Goal: Navigation & Orientation: Find specific page/section

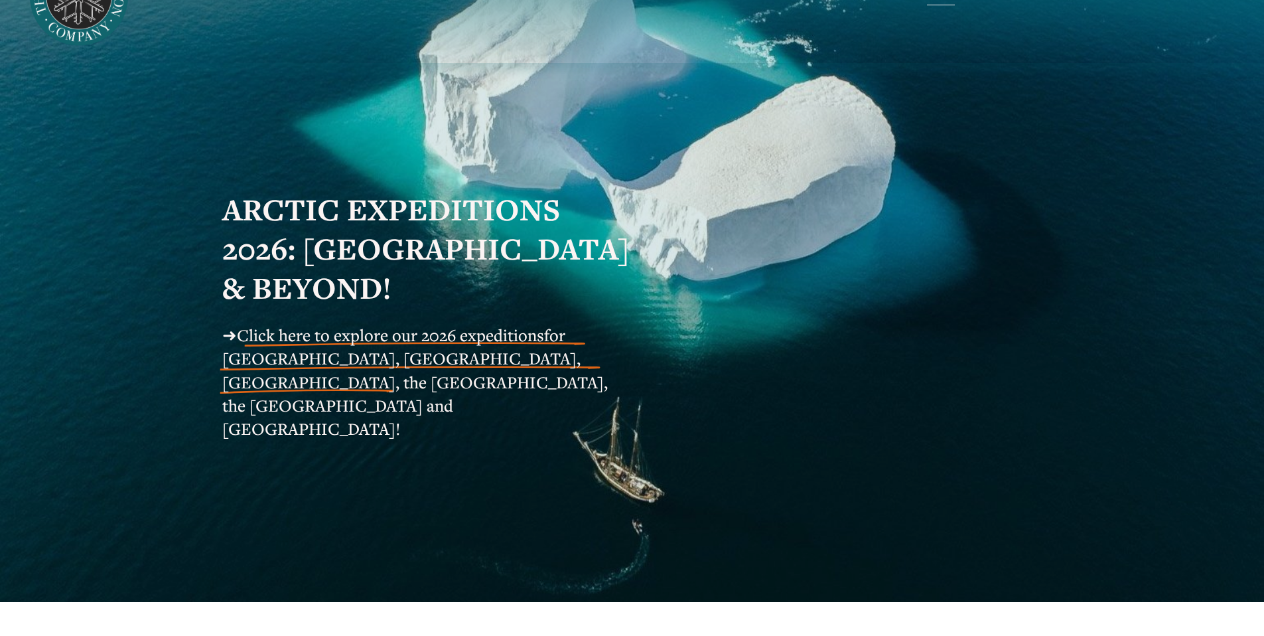
scroll to position [82, 0]
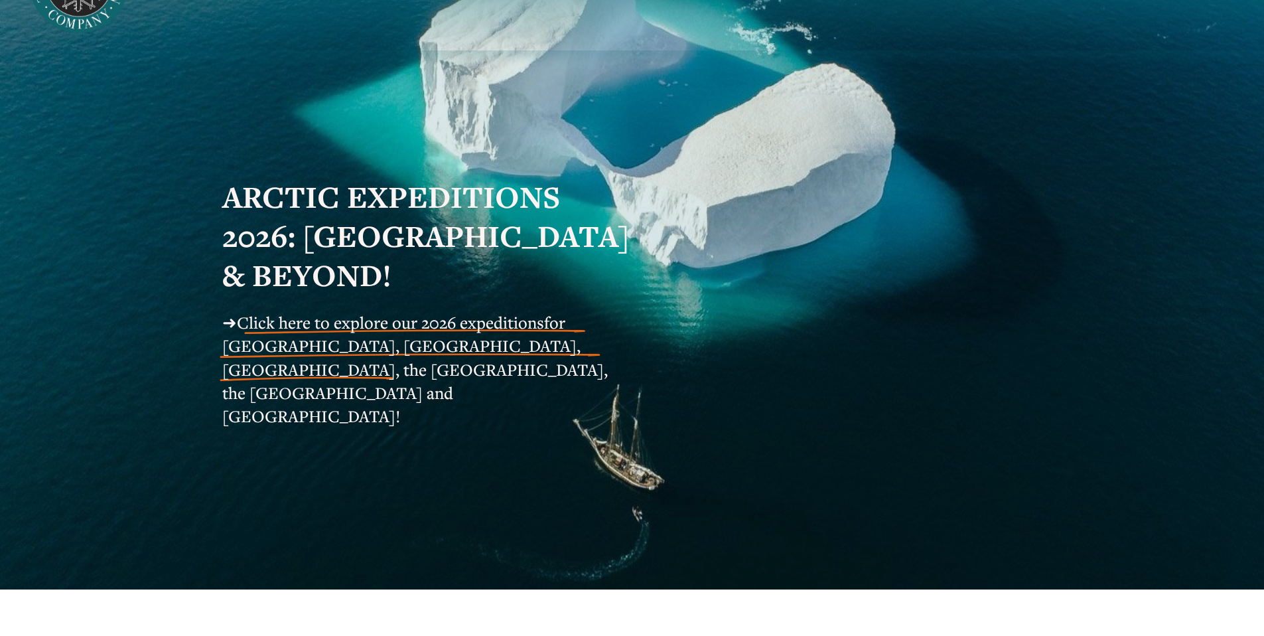
click at [262, 329] on span "Click here to explore our 2026 expeditions" at bounding box center [390, 322] width 307 height 22
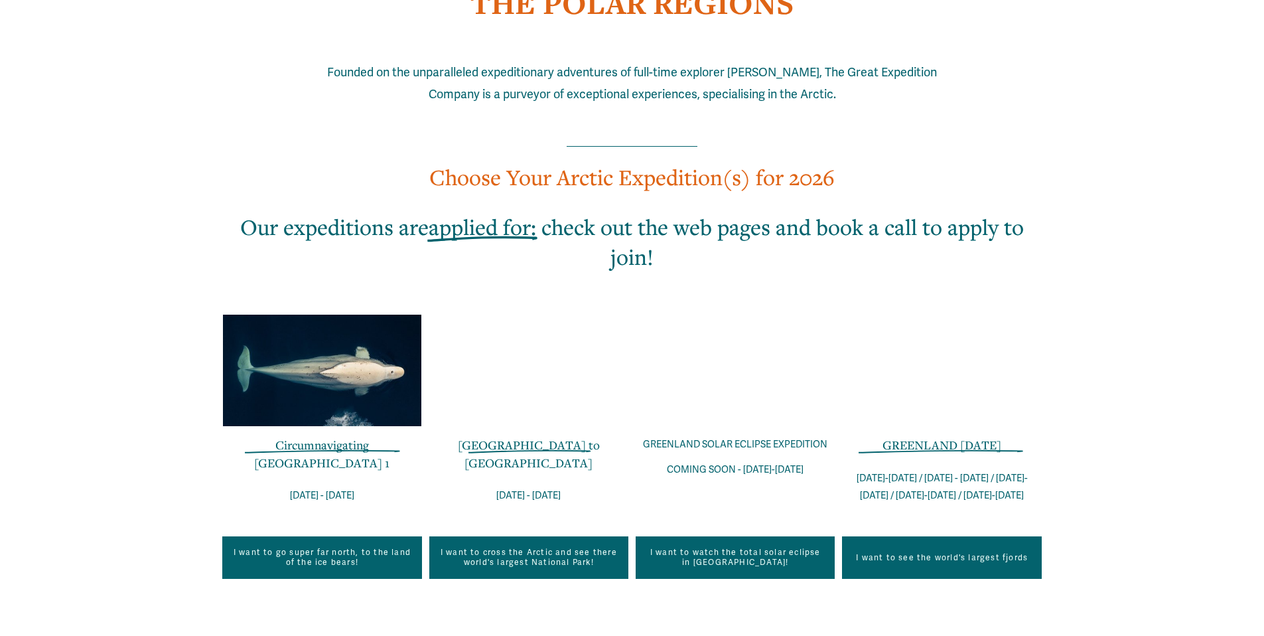
scroll to position [778, 0]
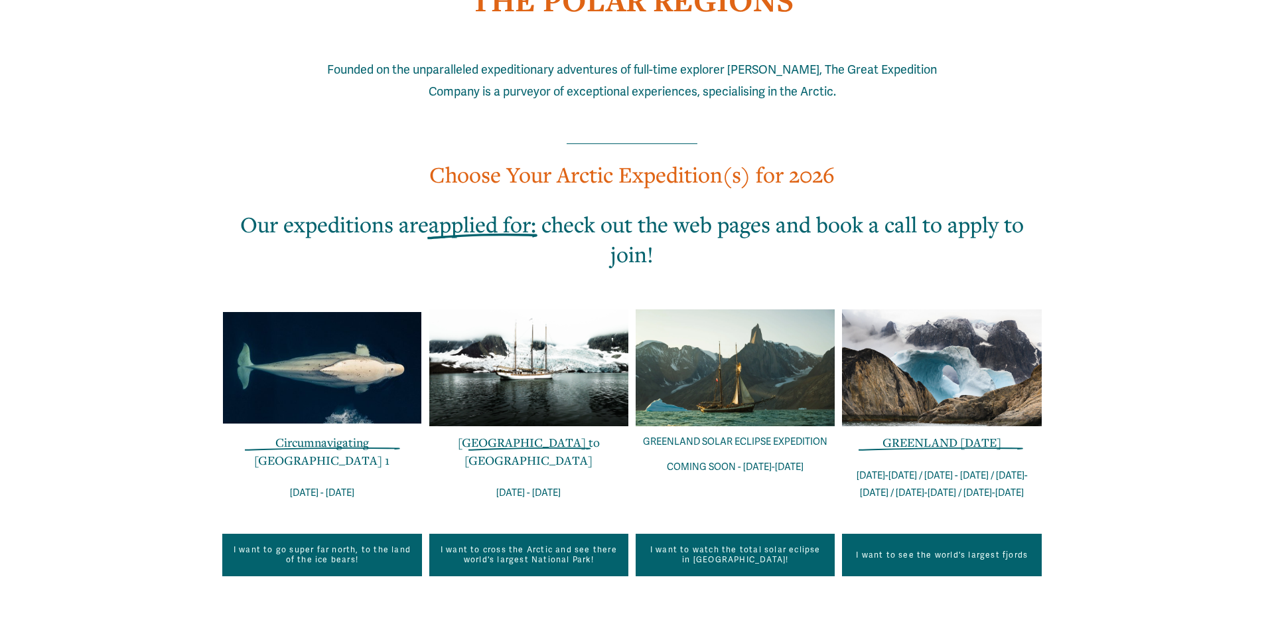
click at [307, 342] on div at bounding box center [321, 368] width 199 height 112
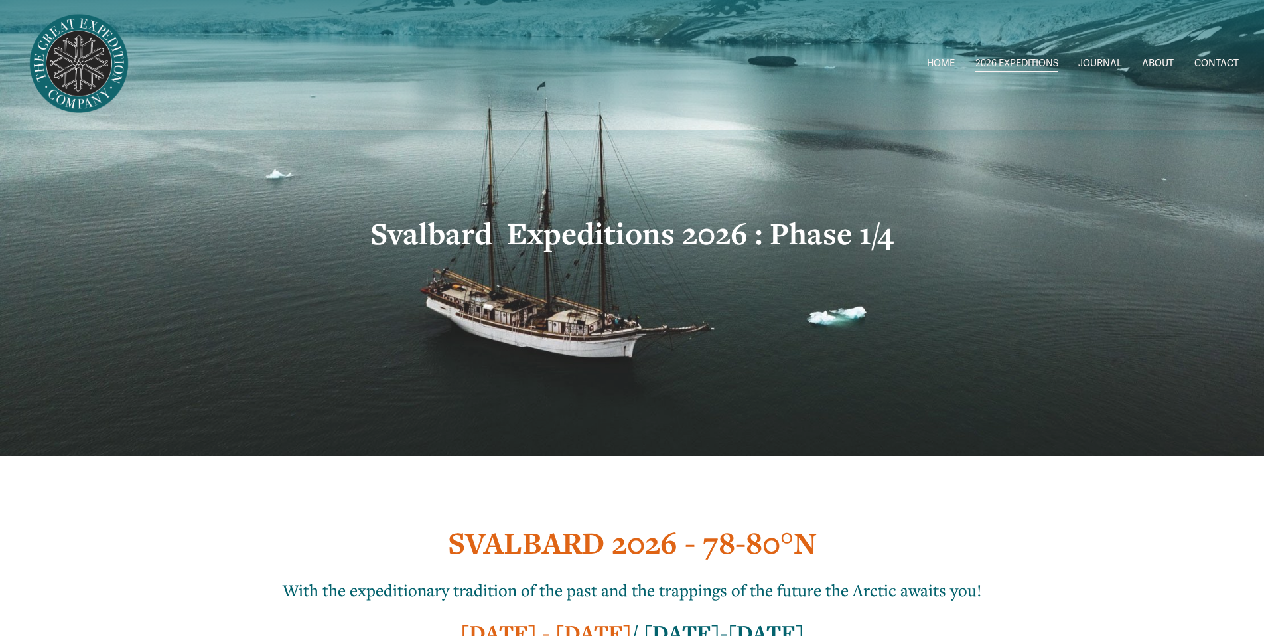
scroll to position [5, 0]
